Goal: Task Accomplishment & Management: Manage account settings

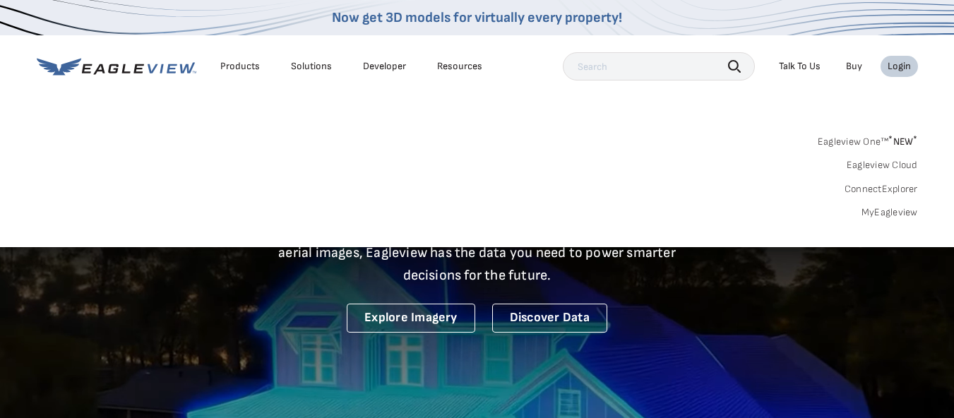
click at [901, 210] on link "MyEagleview" at bounding box center [889, 212] width 56 height 13
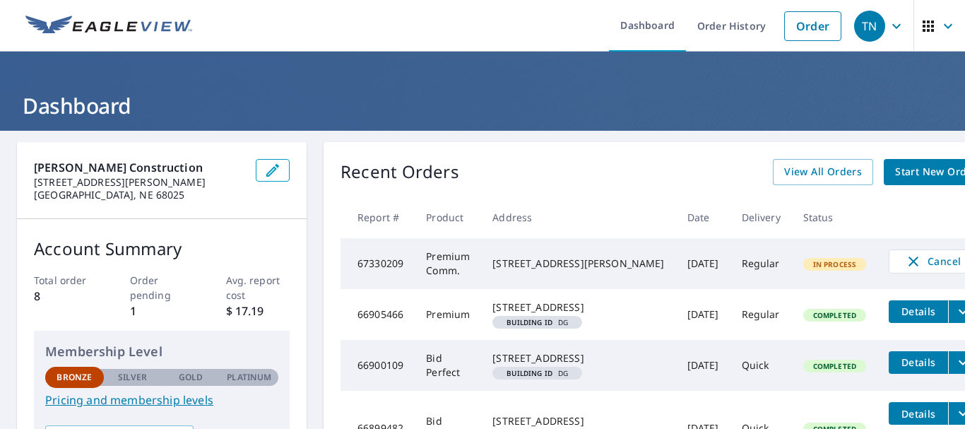
click at [568, 287] on td "[STREET_ADDRESS][PERSON_NAME]" at bounding box center [578, 263] width 194 height 51
click at [926, 37] on span "button" at bounding box center [939, 26] width 40 height 34
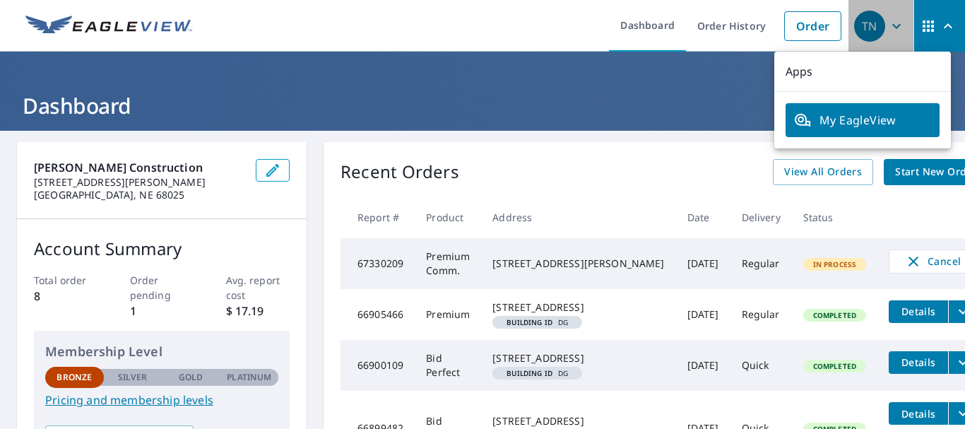
click at [872, 21] on div "TN" at bounding box center [869, 26] width 31 height 31
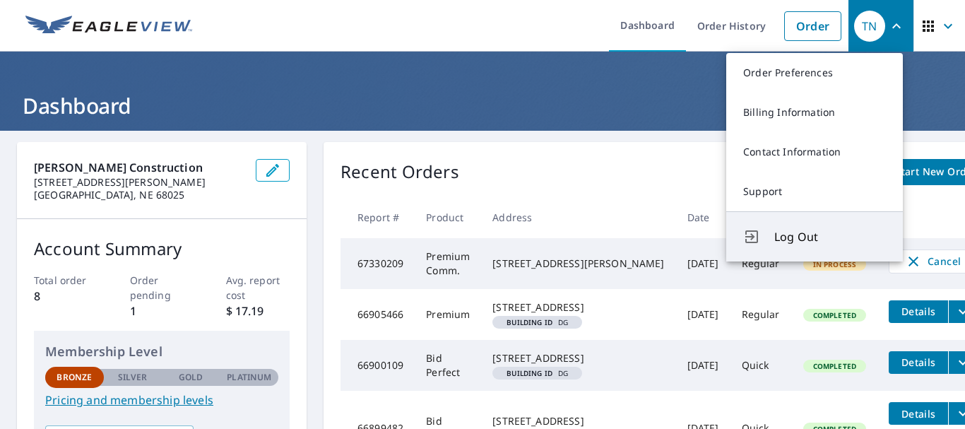
click at [818, 234] on span "Log Out" at bounding box center [830, 236] width 112 height 17
